Goal: Contribute content

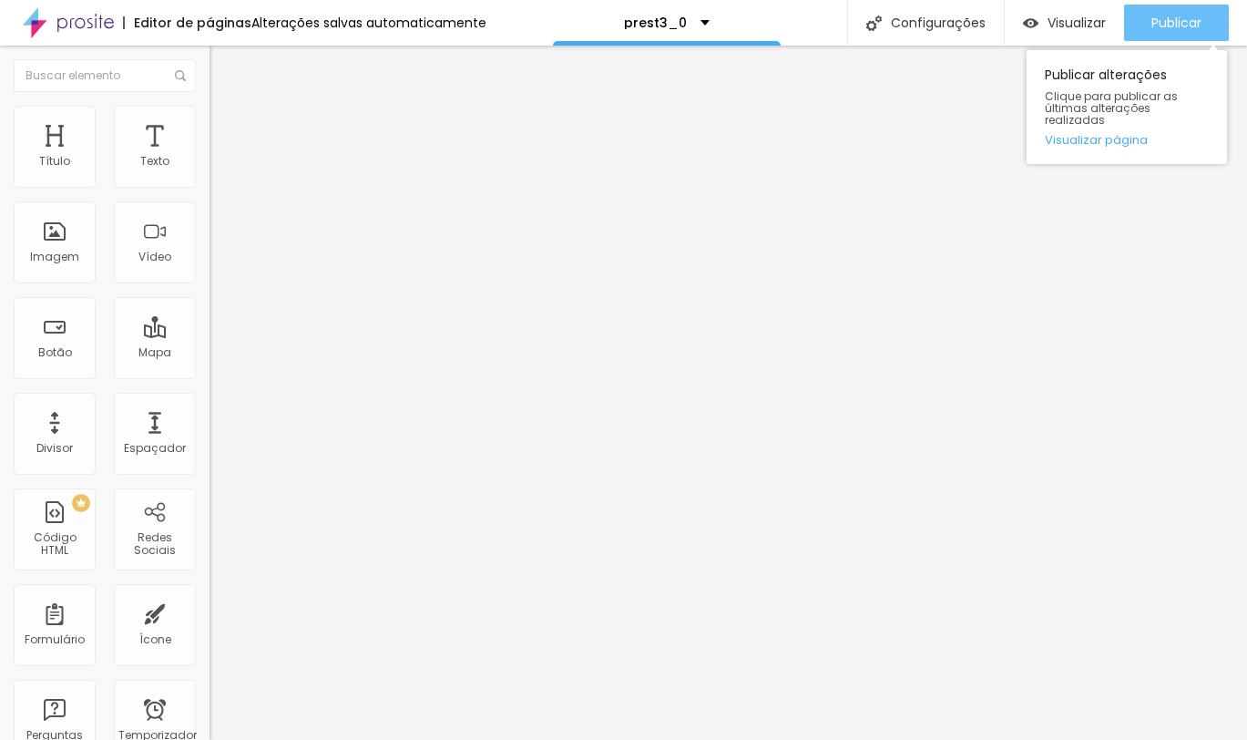
click at [1172, 26] on font "Publicar" at bounding box center [1176, 23] width 50 height 18
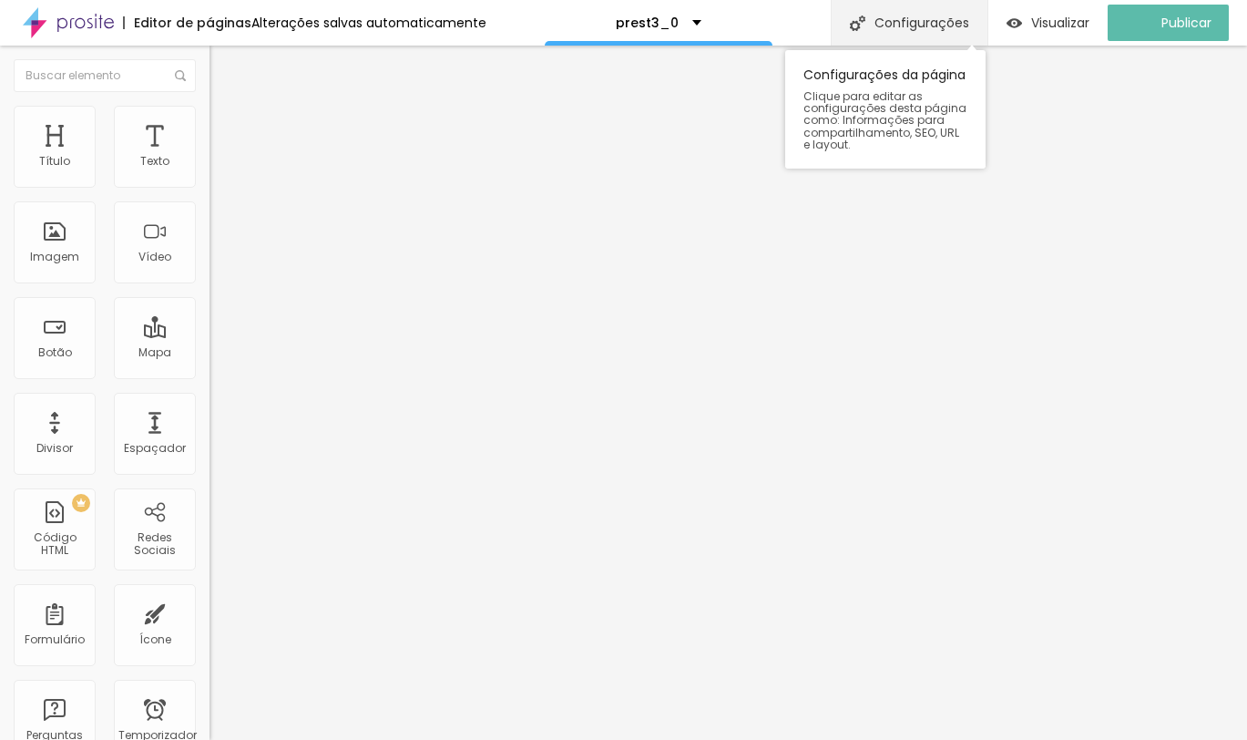
click at [916, 29] on font "Configurações" at bounding box center [921, 23] width 95 height 18
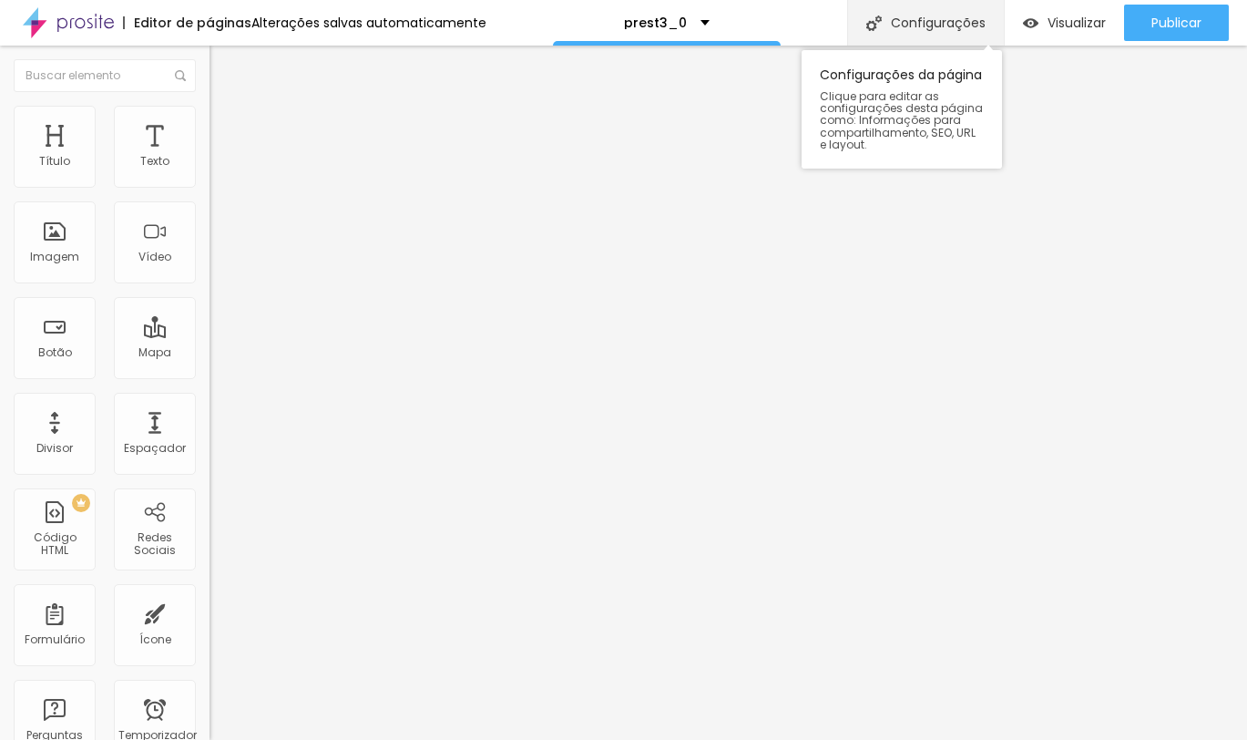
click at [970, 14] on font "Configurações" at bounding box center [938, 23] width 95 height 18
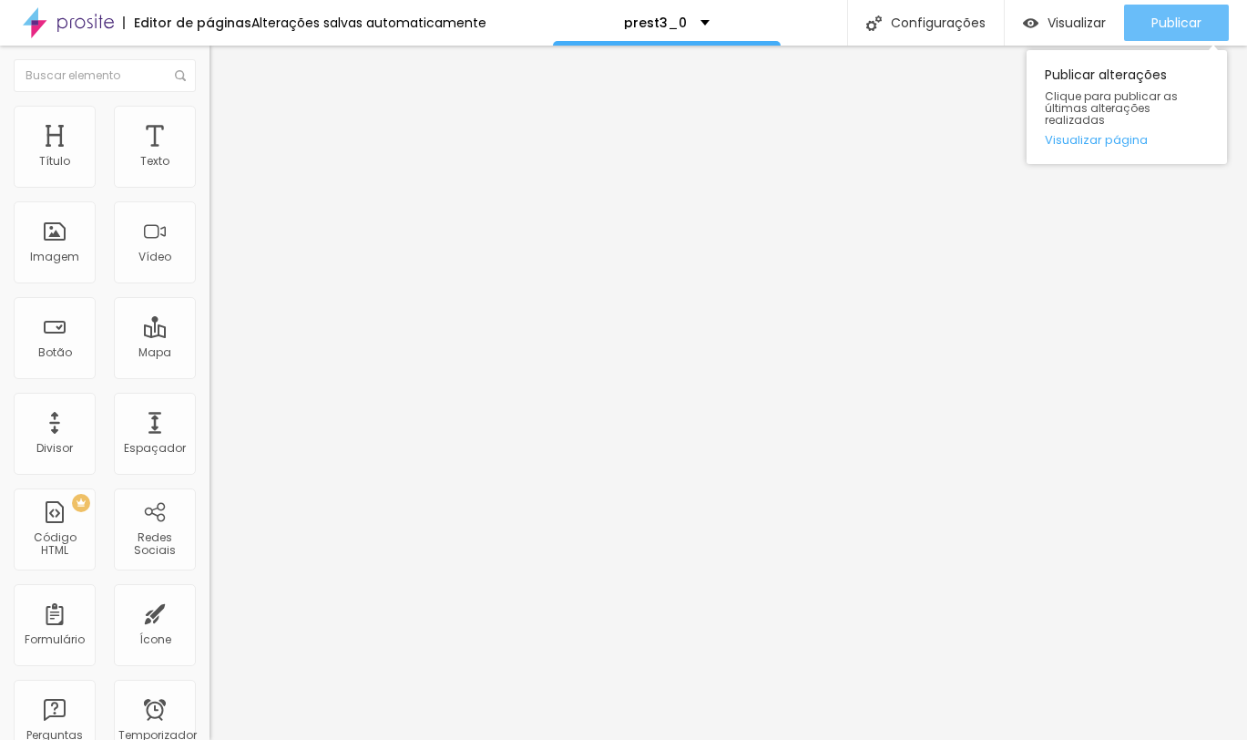
click at [1178, 14] on font "Publicar" at bounding box center [1176, 23] width 50 height 18
click at [1181, 14] on font "Publicar" at bounding box center [1176, 23] width 50 height 18
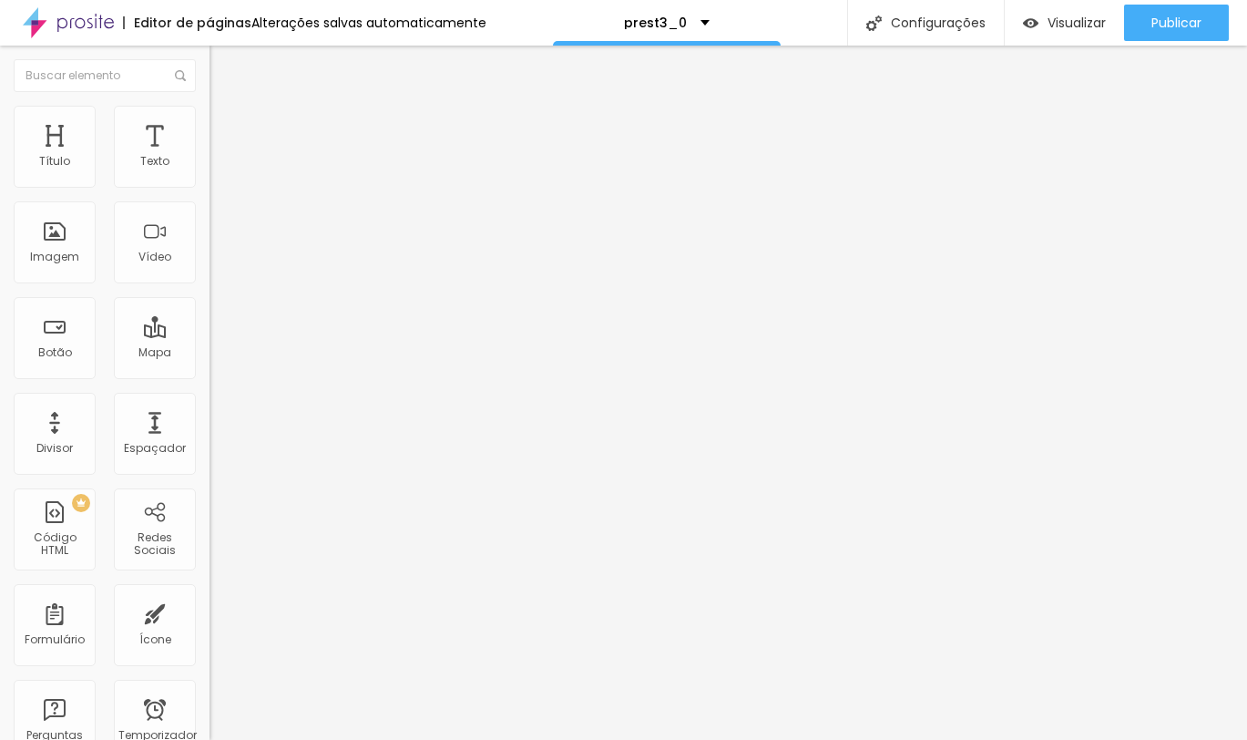
click at [209, 175] on button "button" at bounding box center [222, 165] width 26 height 19
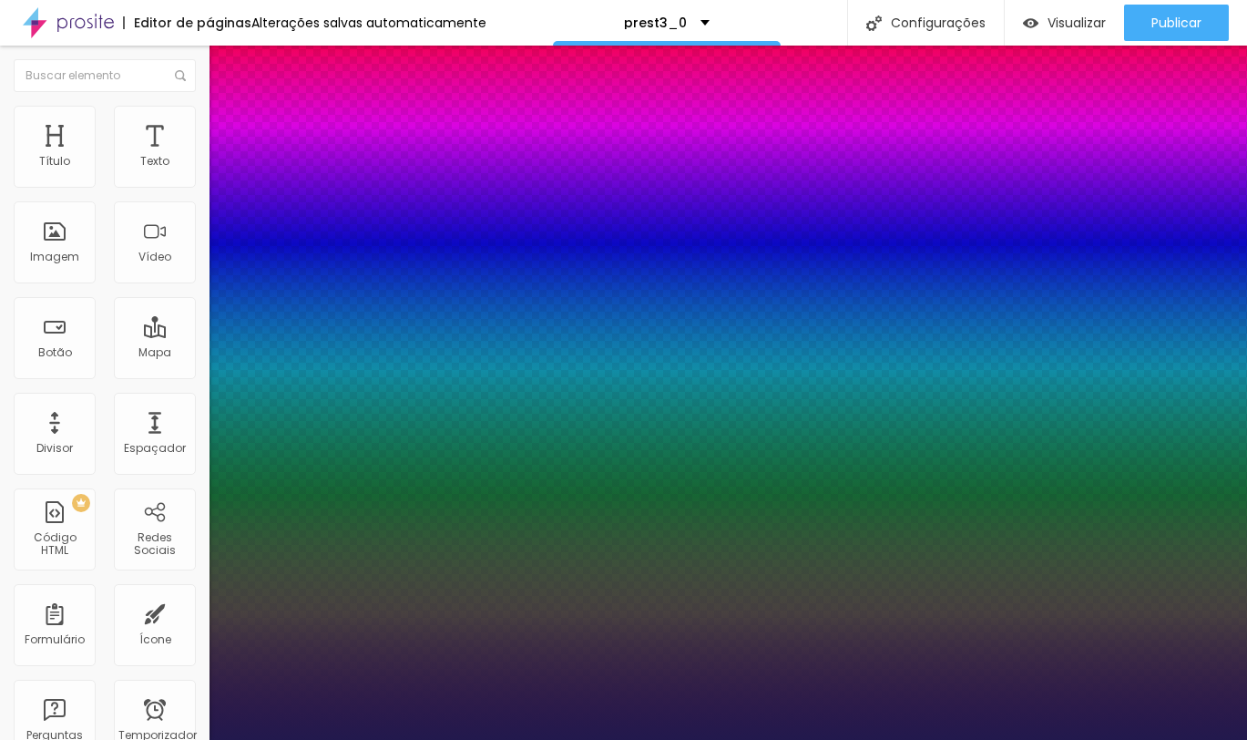
type input "1"
type input "13"
type input "1"
type input "14"
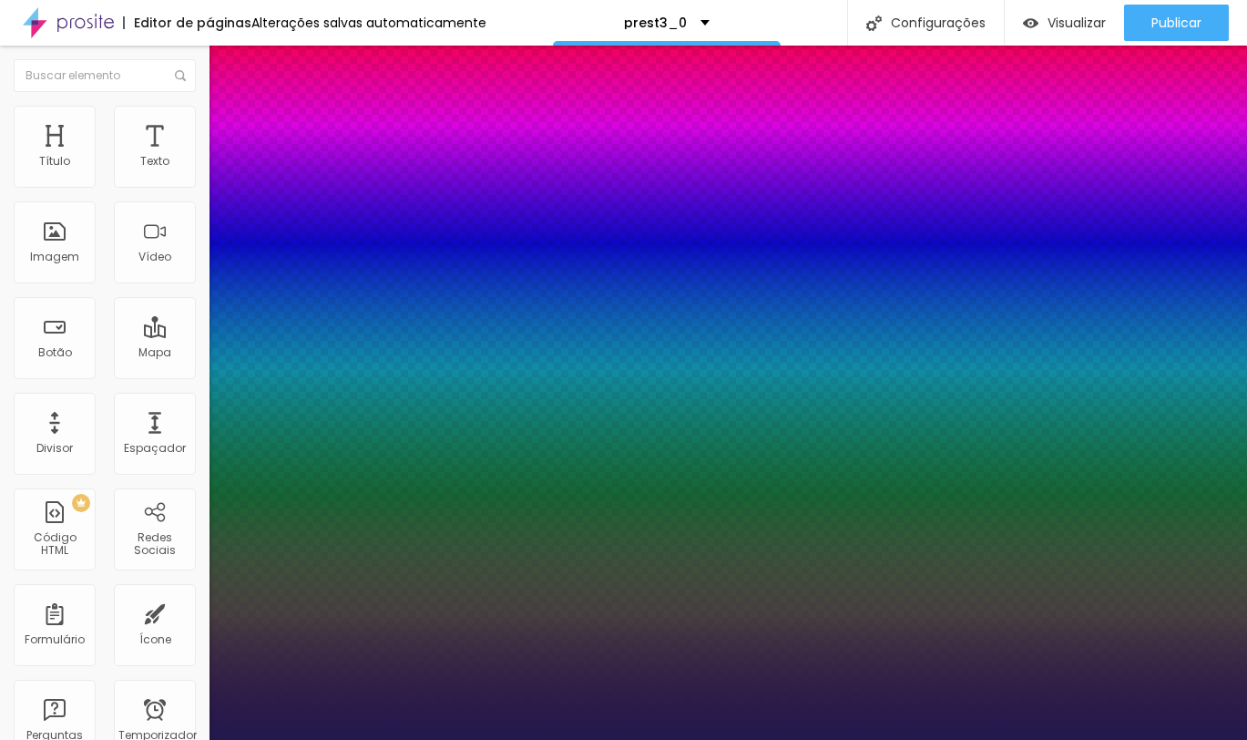
type input "14"
type input "1"
type input "18"
type input "1"
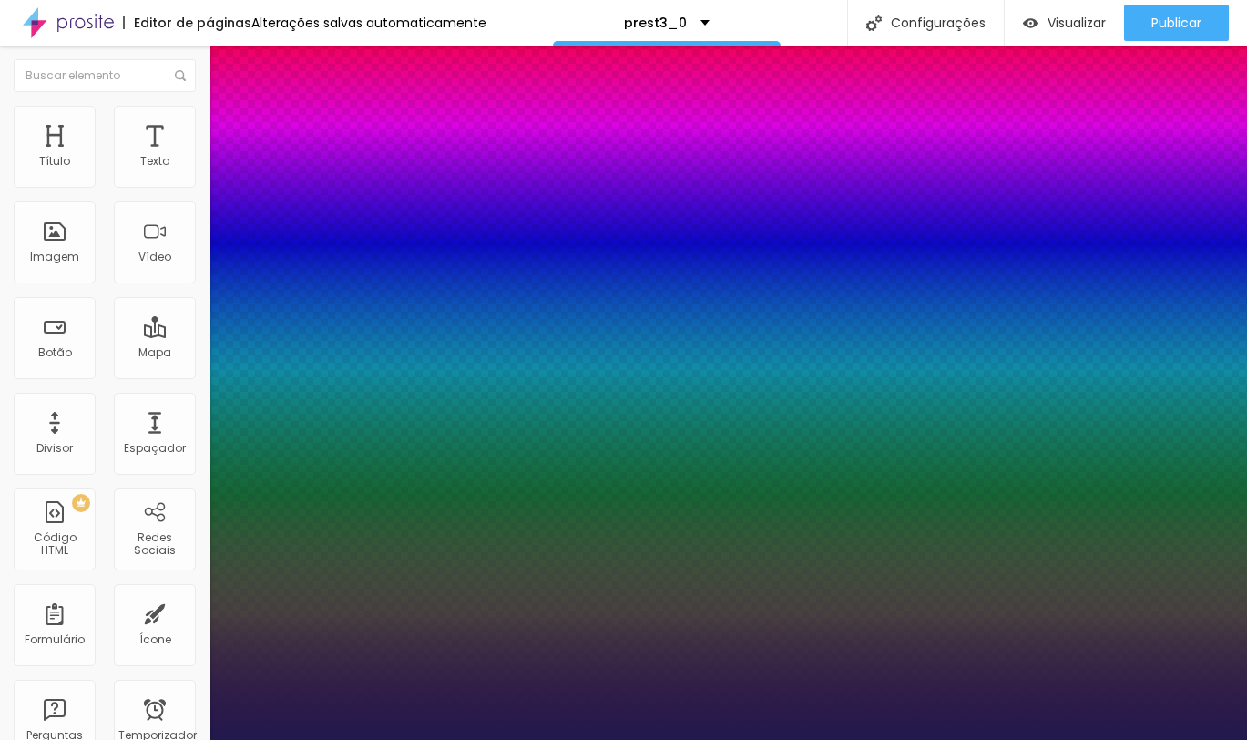
type input "21"
type input "1"
type input "22"
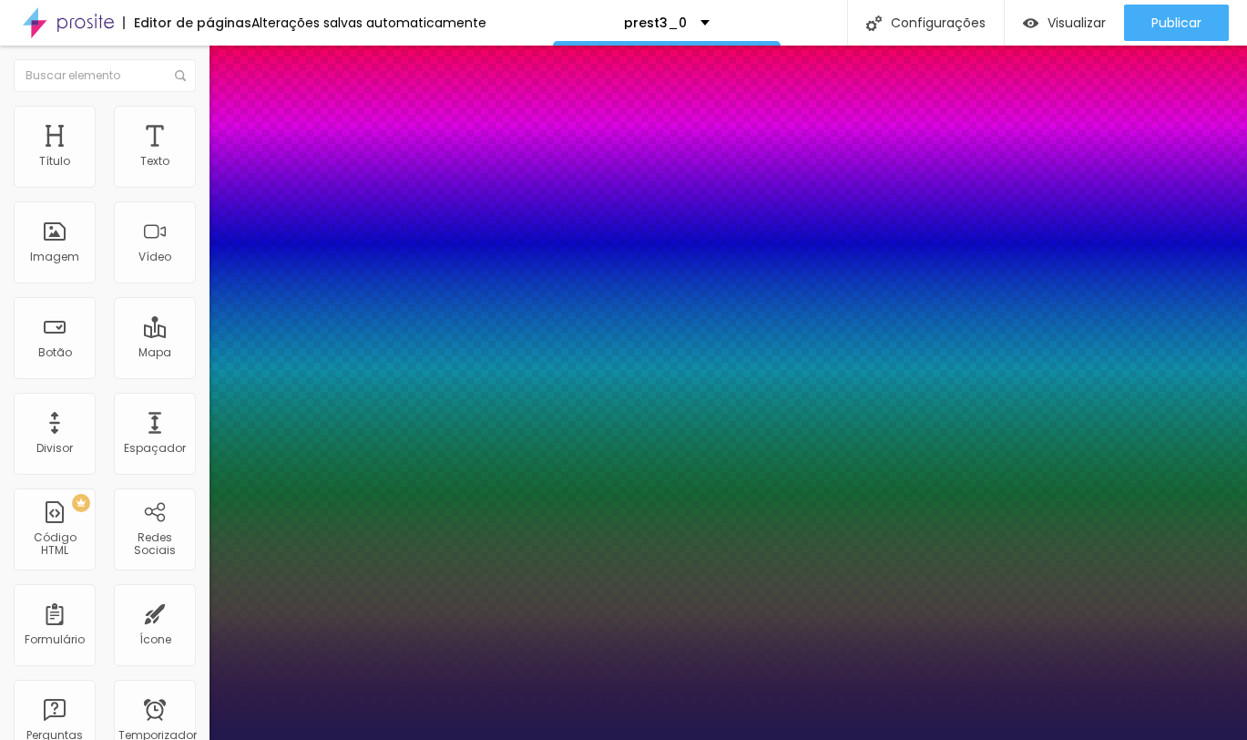
type input "1"
type input "23"
drag, startPoint x: 241, startPoint y: 311, endPoint x: 258, endPoint y: 316, distance: 17.3
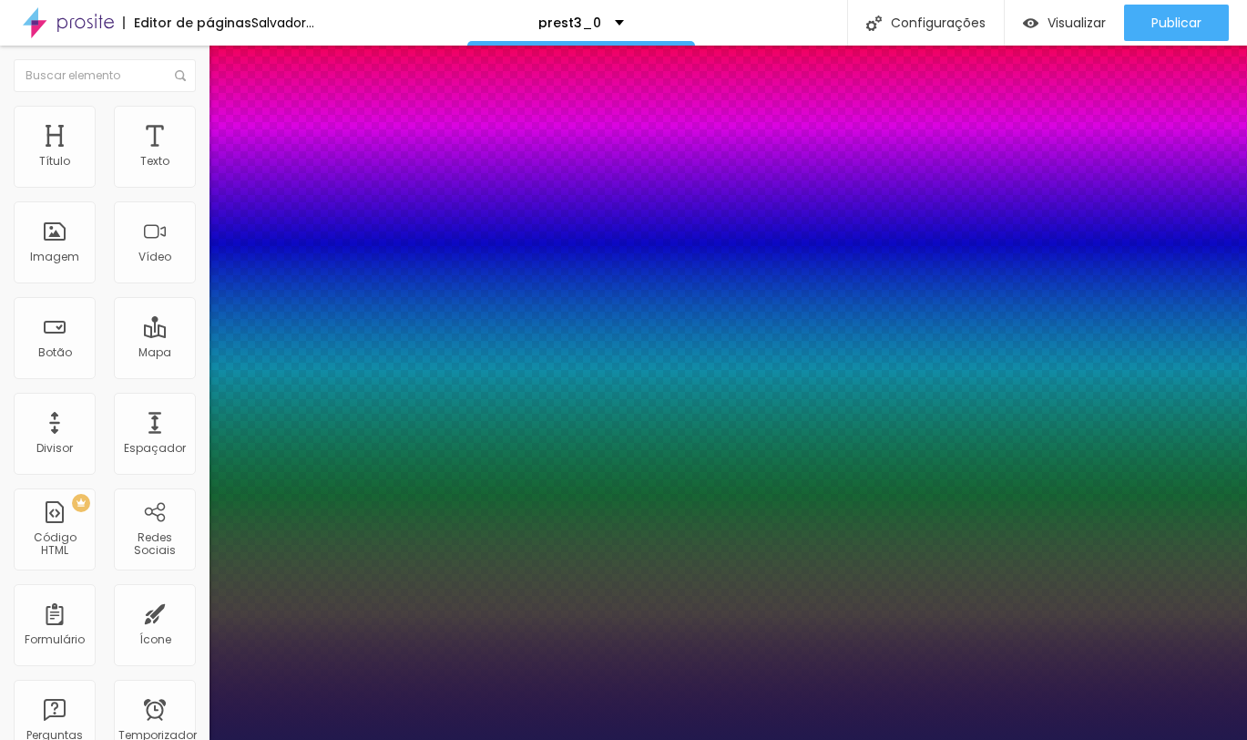
type input "1"
type input "23"
click at [1093, 739] on div at bounding box center [623, 740] width 1247 height 0
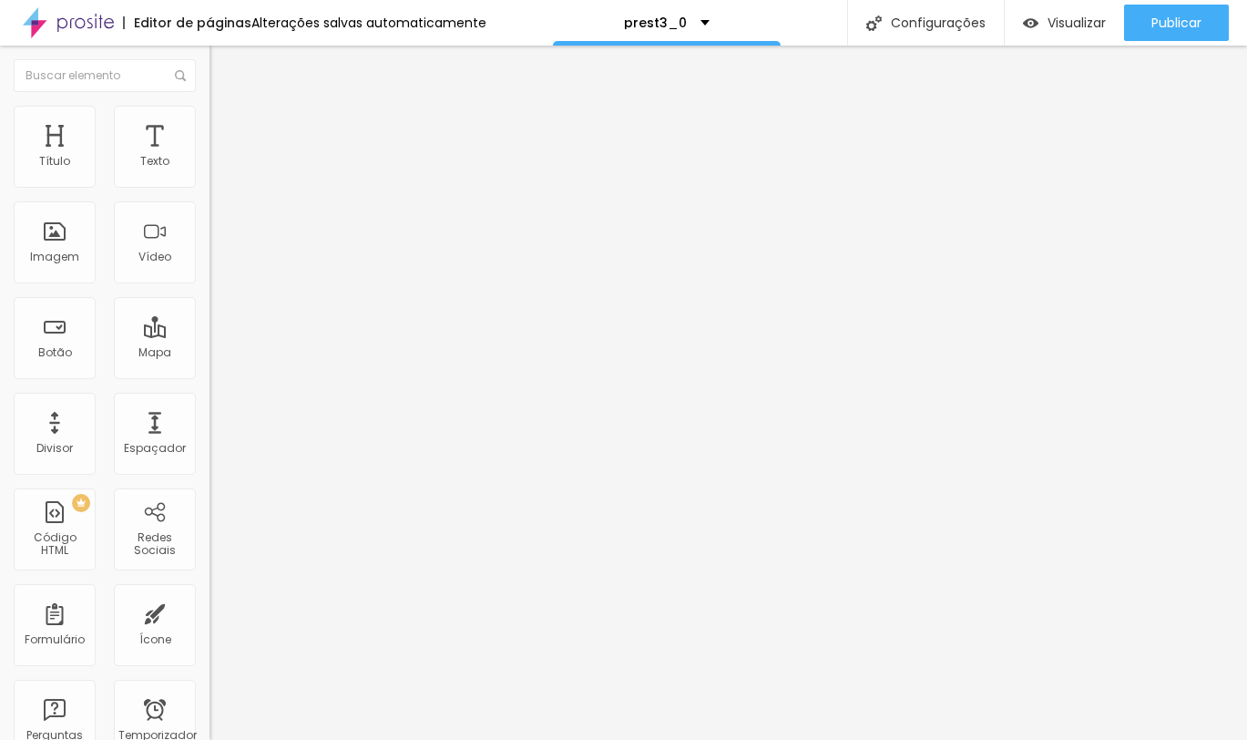
click at [219, 262] on icon "button" at bounding box center [222, 258] width 7 height 7
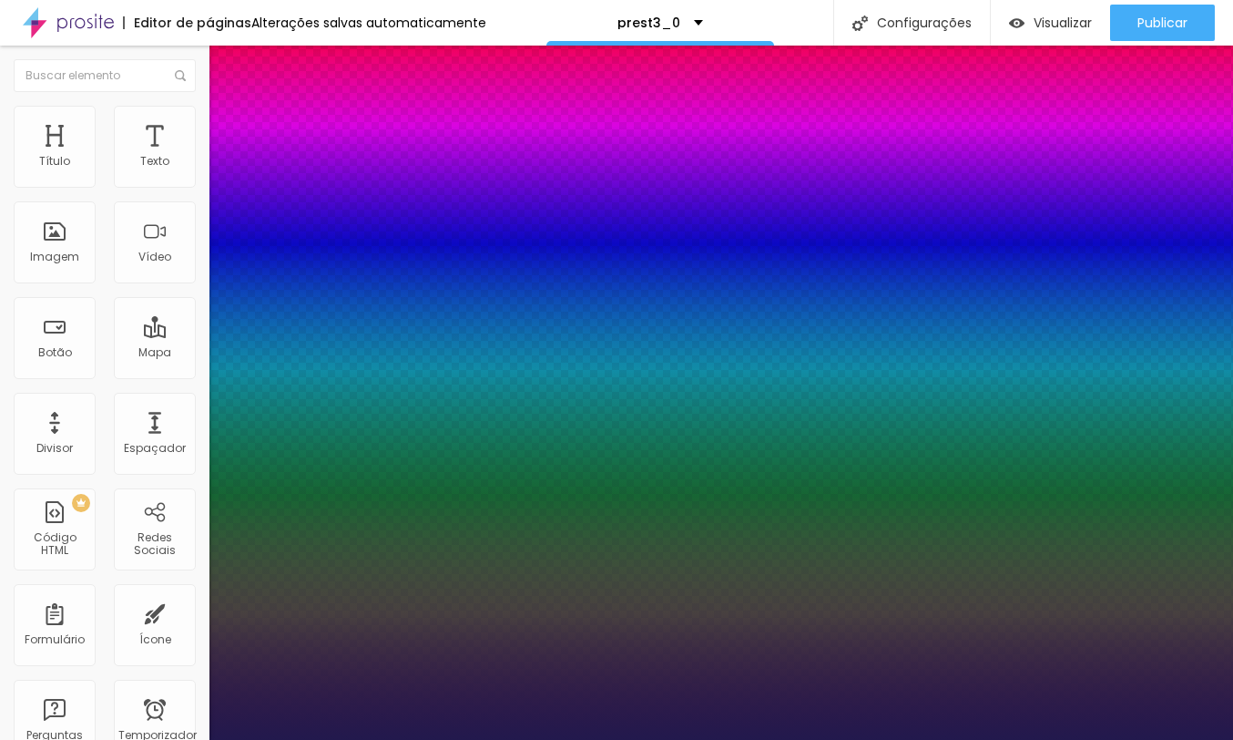
type input "1"
type input "30"
type input "1"
type input "29"
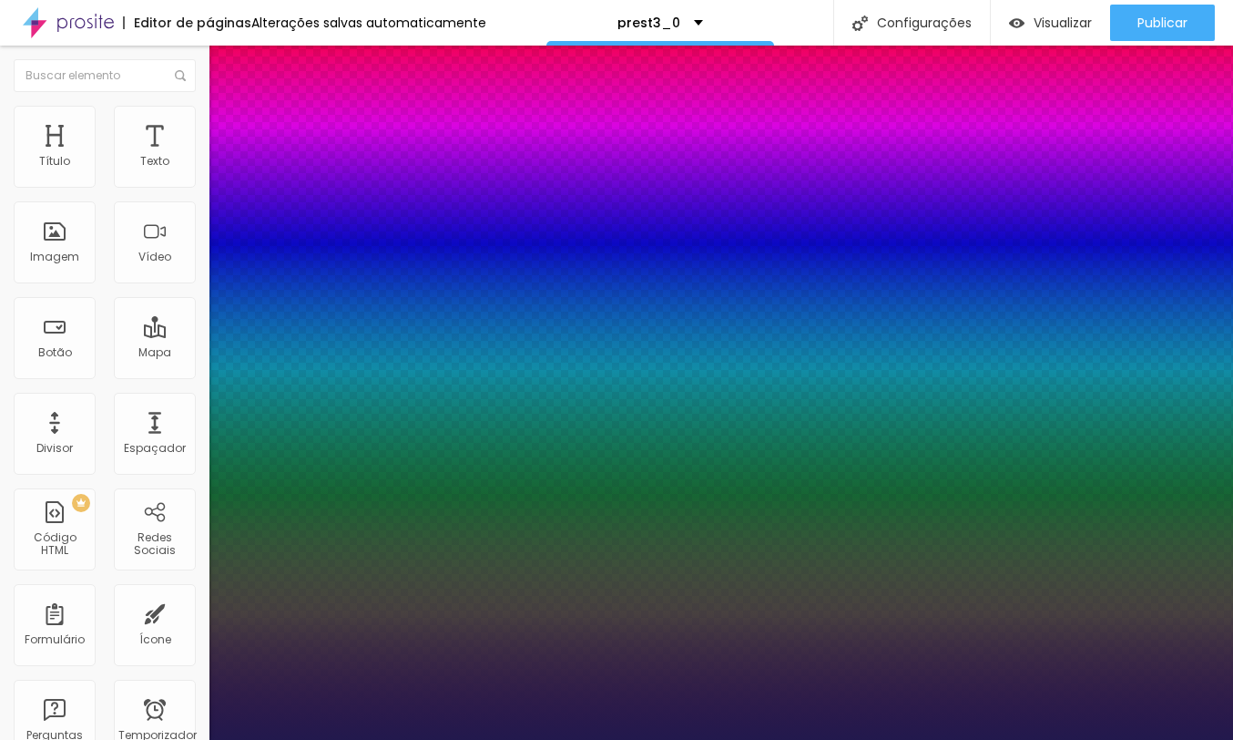
type input "29"
type input "1"
type input "28"
type input "1"
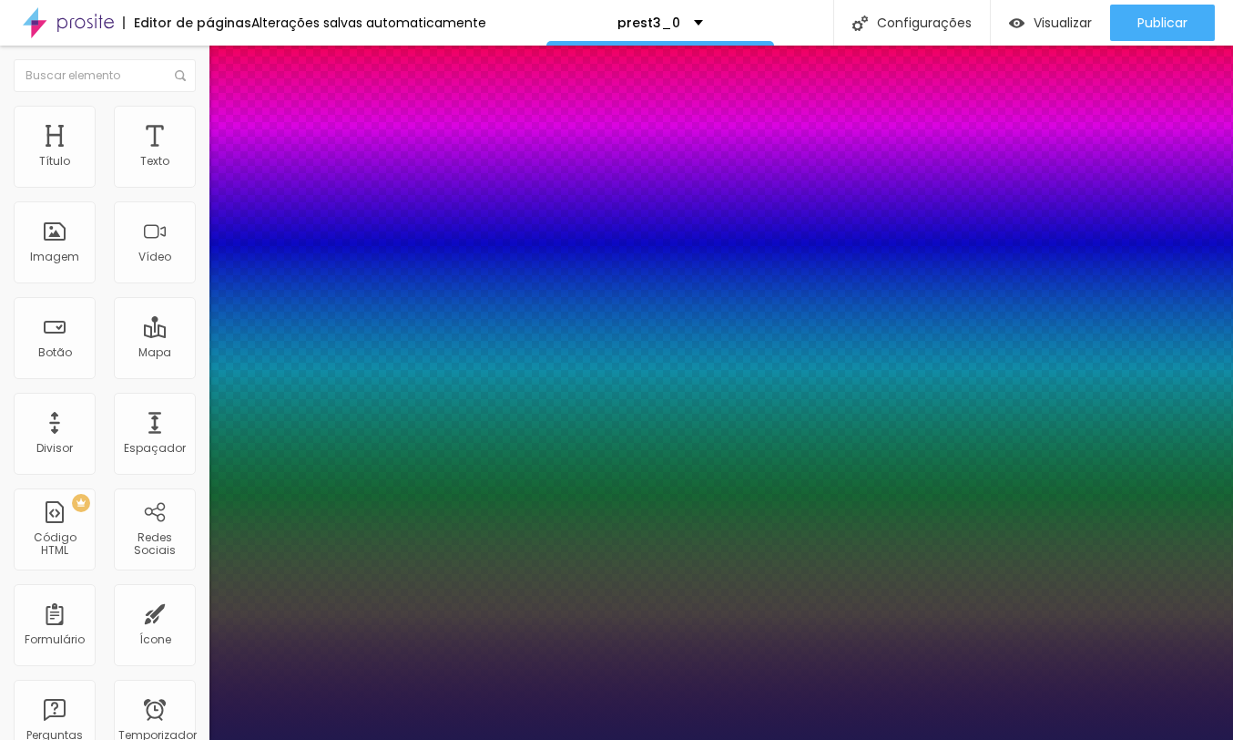
type input "27"
type input "1"
type input "28"
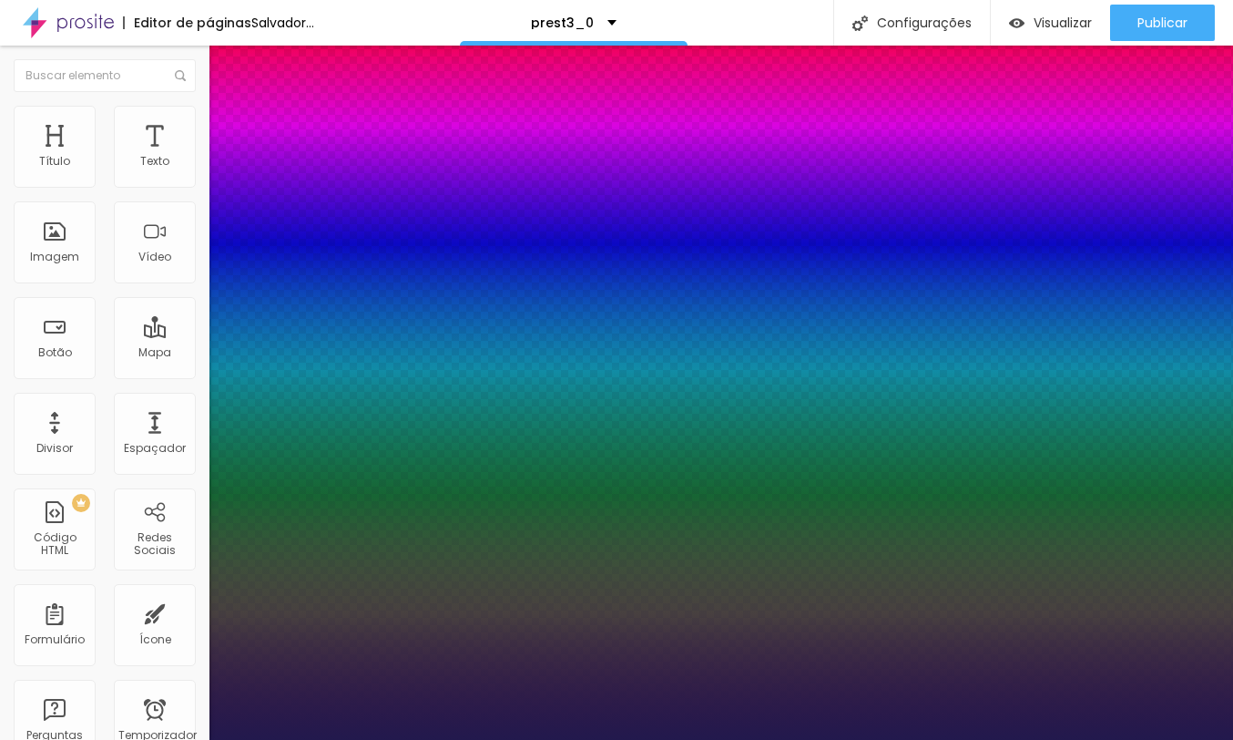
type input "1"
type input "28"
click at [1190, 739] on div at bounding box center [616, 740] width 1233 height 0
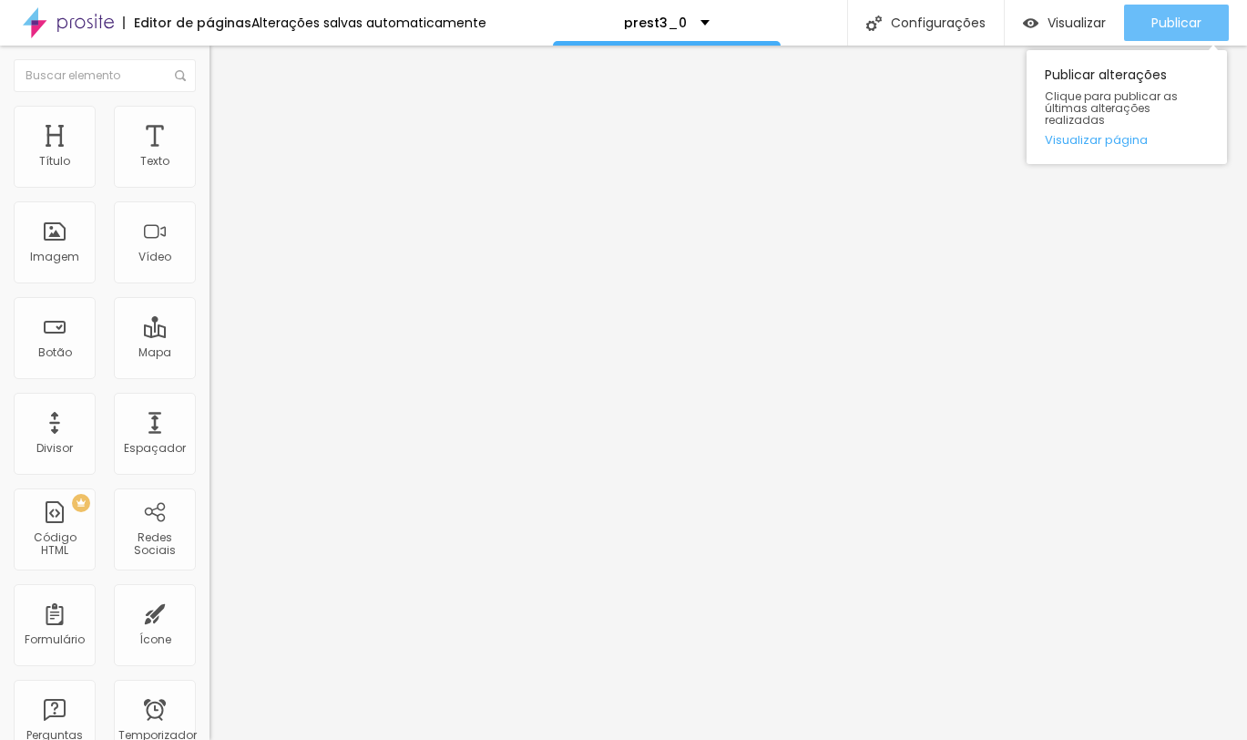
click at [1176, 7] on div "Publicar" at bounding box center [1176, 23] width 50 height 36
click at [1148, 18] on button "Publicar" at bounding box center [1176, 23] width 105 height 36
click at [1144, 20] on button "Publicar" at bounding box center [1176, 23] width 105 height 36
drag, startPoint x: 809, startPoint y: 33, endPoint x: 1181, endPoint y: 21, distance: 372.7
click at [1181, 21] on font "Publicar" at bounding box center [1176, 23] width 50 height 18
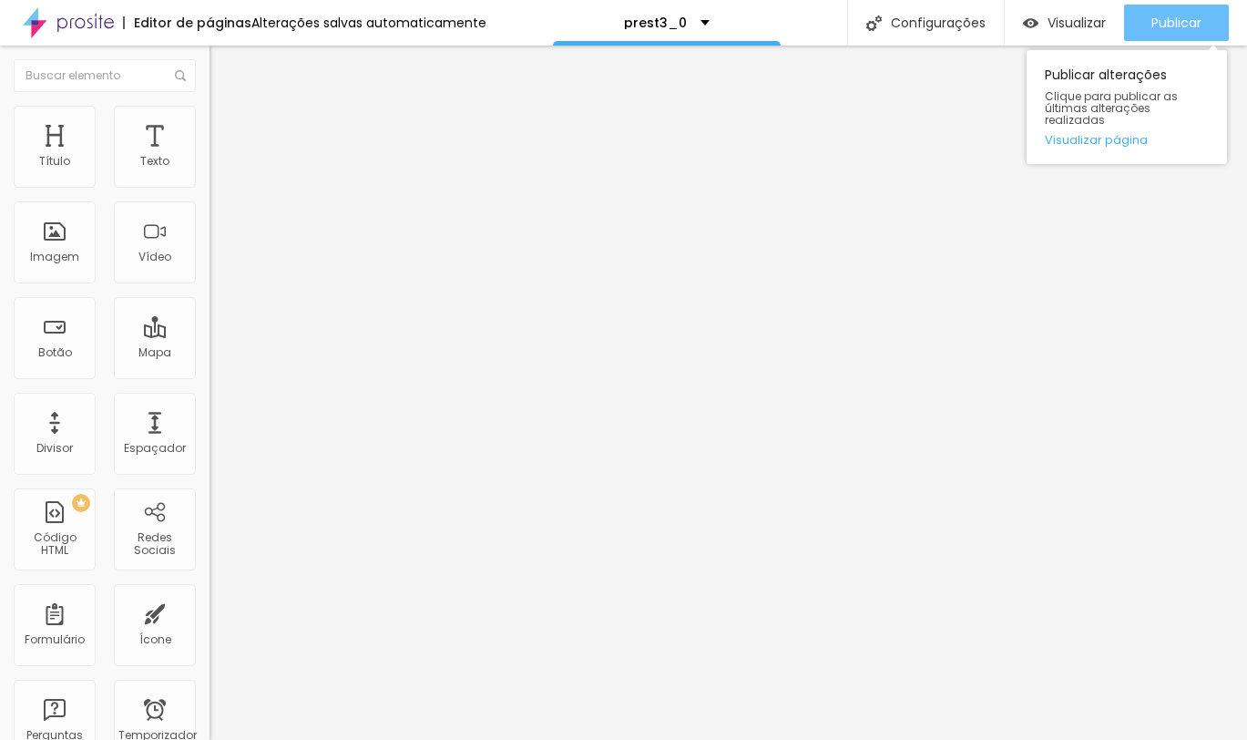
click at [1153, 39] on div "Publicar" at bounding box center [1176, 23] width 50 height 36
click at [1148, 21] on button "Publicar" at bounding box center [1176, 23] width 105 height 36
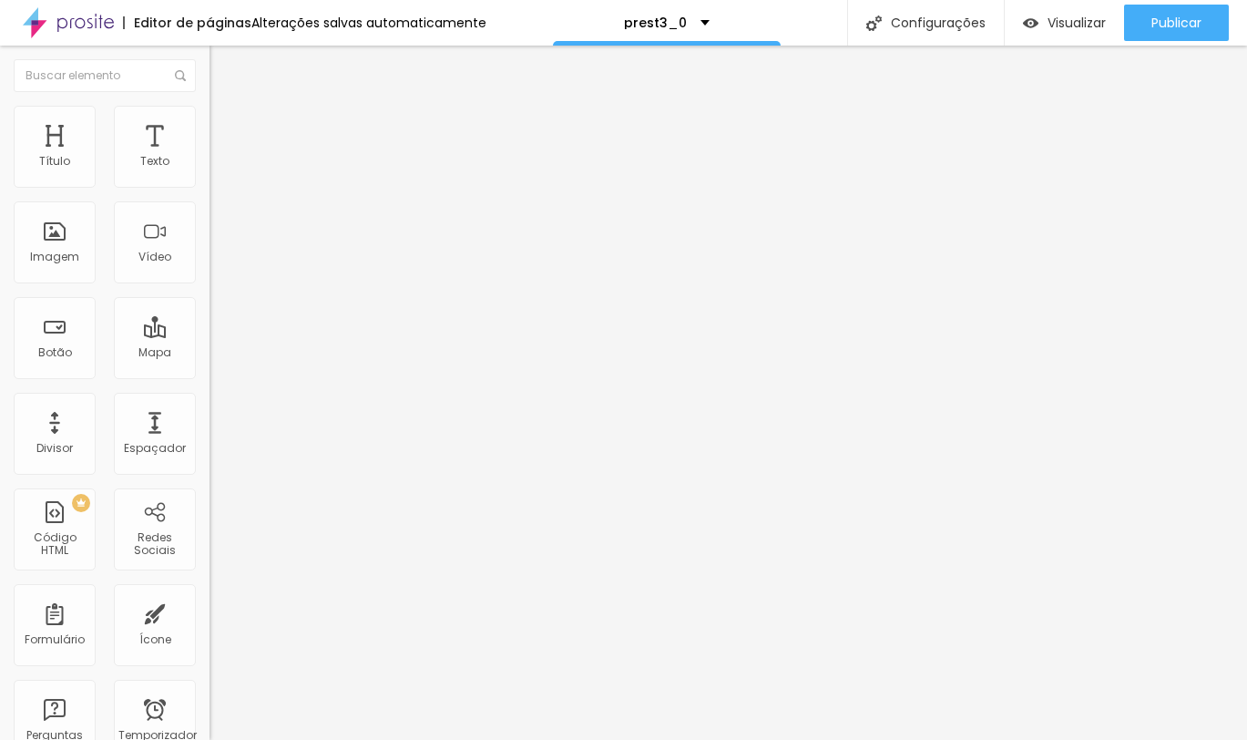
click at [219, 168] on icon "button" at bounding box center [222, 163] width 7 height 7
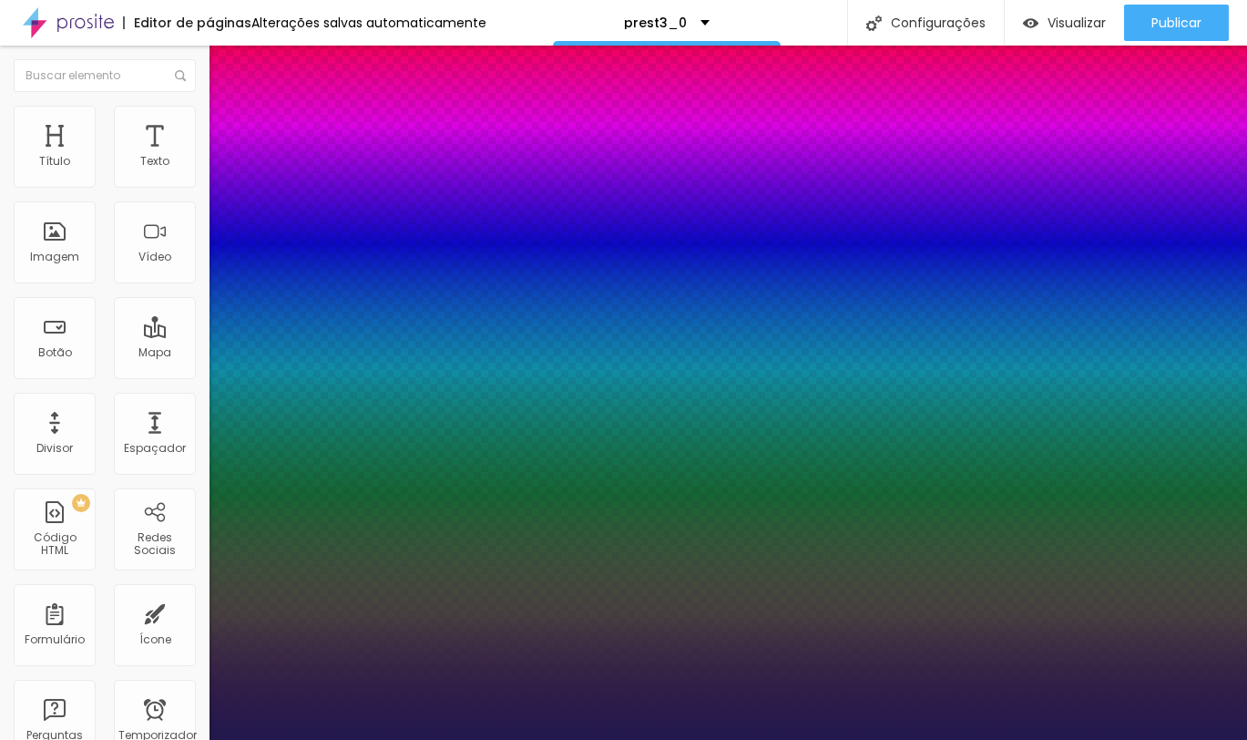
click at [186, 739] on div at bounding box center [623, 740] width 1247 height 0
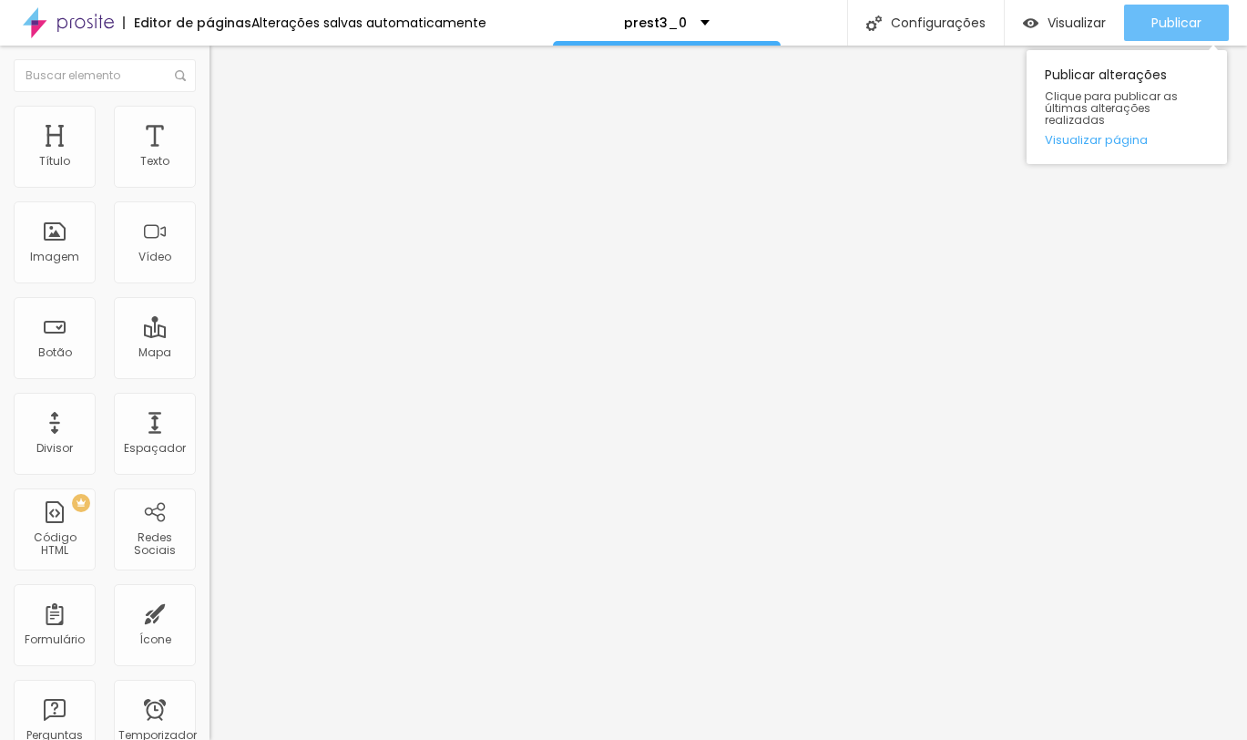
click at [1160, 11] on div "Publicar" at bounding box center [1176, 23] width 50 height 36
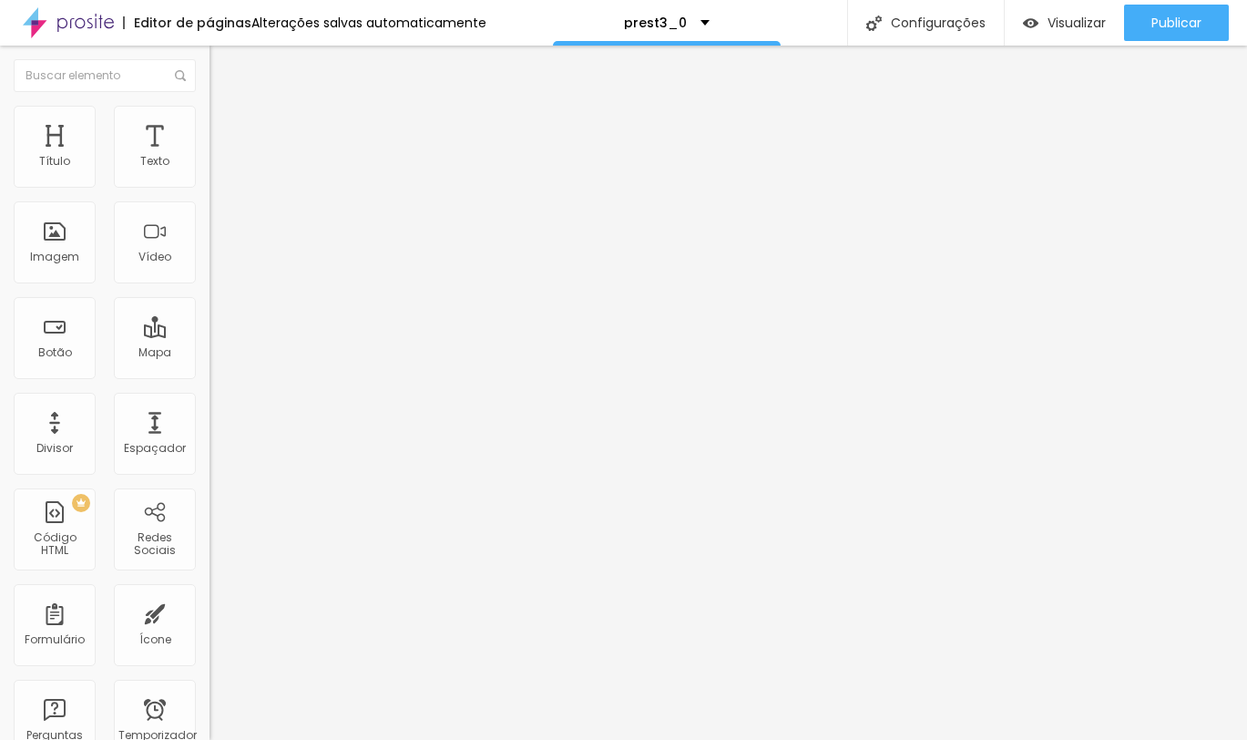
drag, startPoint x: 165, startPoint y: 202, endPoint x: -15, endPoint y: 192, distance: 179.7
click at [0, 192] on html "Editor de páginas Alterações salvas automaticamente prest3_0 Configurações Conf…" at bounding box center [623, 370] width 1247 height 740
paste input "Liberar meus presets com 60% OFF 🔓"
type input "Liberar meus presets com 60% OFF 🔓"
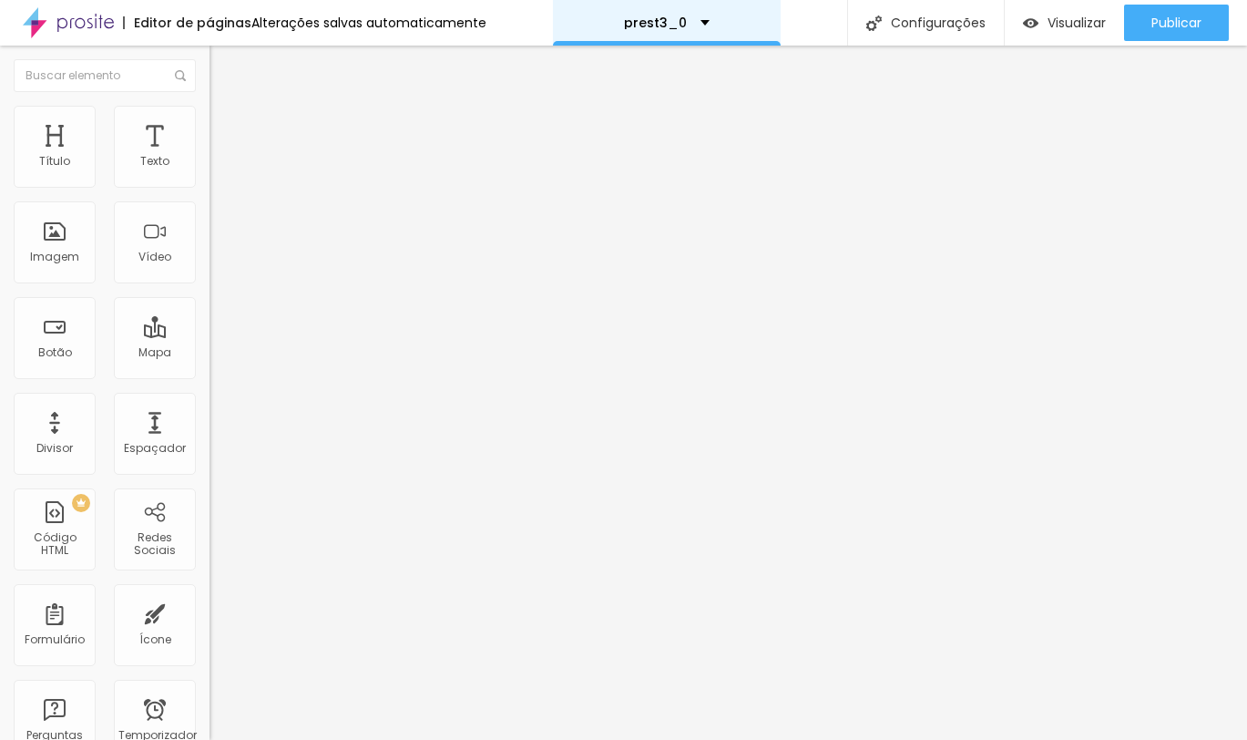
scroll to position [0, 0]
click at [209, 171] on input "TRANSFORMAR MINHAS FOTOS AINDA HOJE" at bounding box center [318, 162] width 219 height 18
drag, startPoint x: 191, startPoint y: 201, endPoint x: -1, endPoint y: 201, distance: 192.2
click at [209, 201] on div "Texto TRANSFORMAR MINHAS FOTOS AINDA HOJE Alinhamento Tamanho Normal Pequeno No…" at bounding box center [313, 280] width 209 height 276
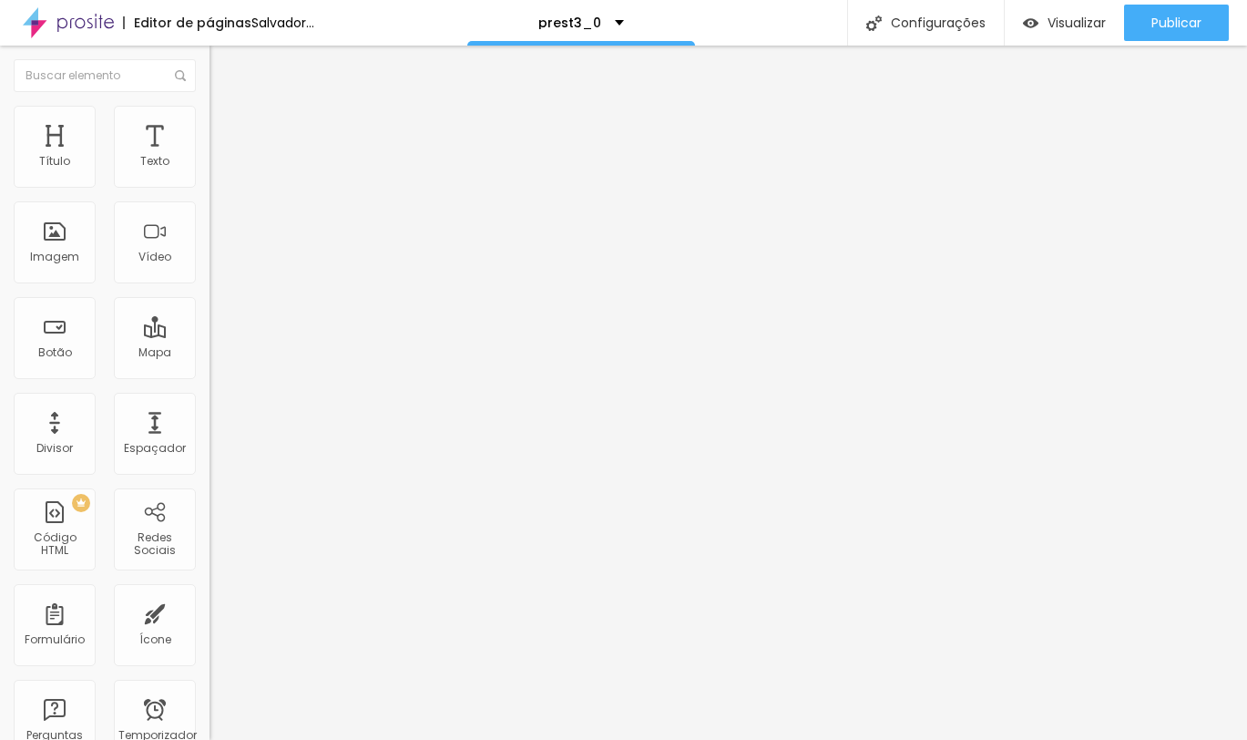
type input "H"
paste input "Liberar meus presets com 60% OFF 🔓"
type input "Liberar meus presets com 60% OFF 🔓"
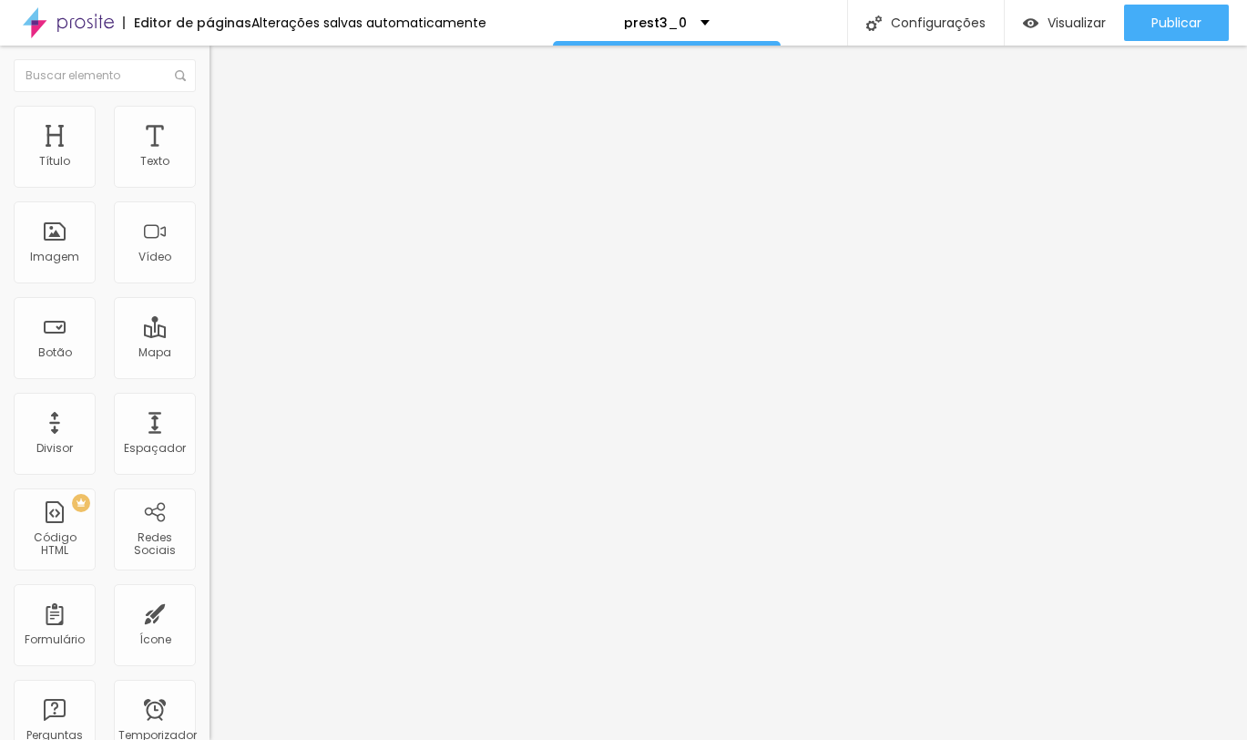
drag, startPoint x: 181, startPoint y: 203, endPoint x: -15, endPoint y: 202, distance: 195.8
click at [0, 202] on html "Editor de páginas Alterações salvas automaticamente prest3_0 Configurações Conf…" at bounding box center [623, 370] width 1247 height 740
paste input "Liberar meus presets com 60% OFF"
type input "Liberar meus presets com 60% OFF"
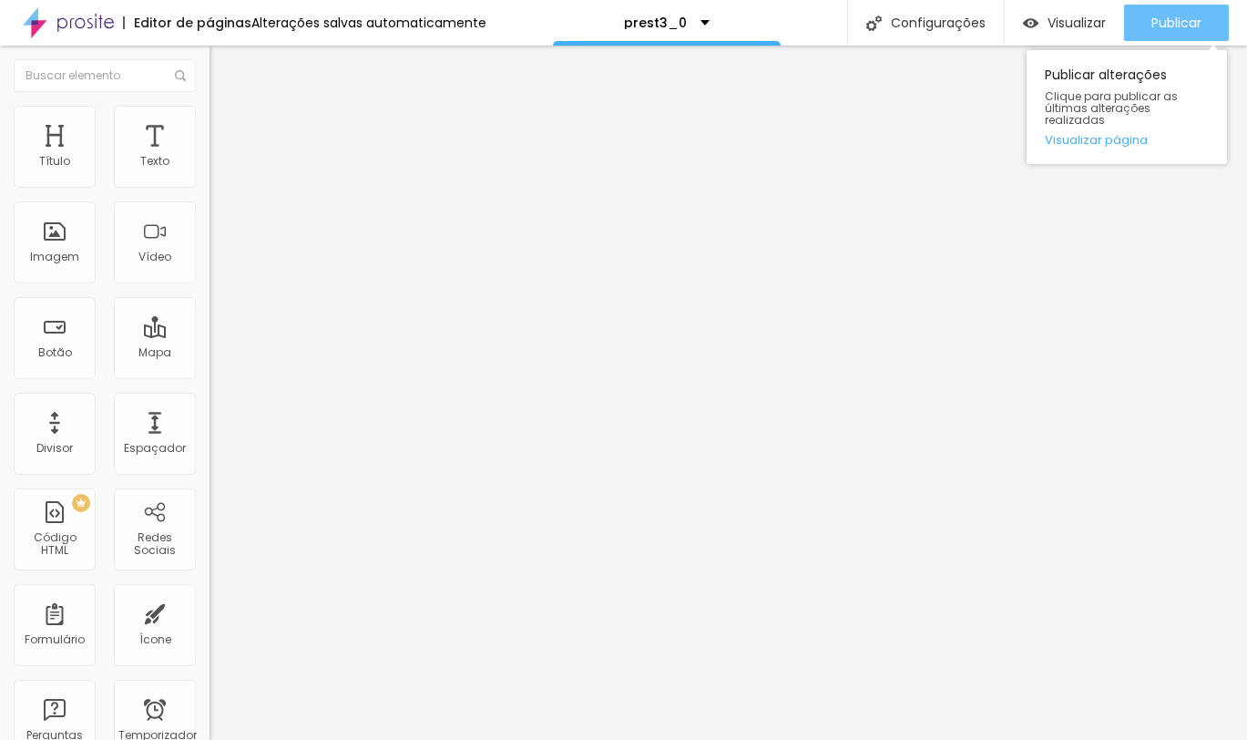
click at [1153, 20] on font "Publicar" at bounding box center [1176, 23] width 50 height 18
click at [1167, 24] on font "Publicar" at bounding box center [1176, 23] width 50 height 18
